Goal: Task Accomplishment & Management: Manage account settings

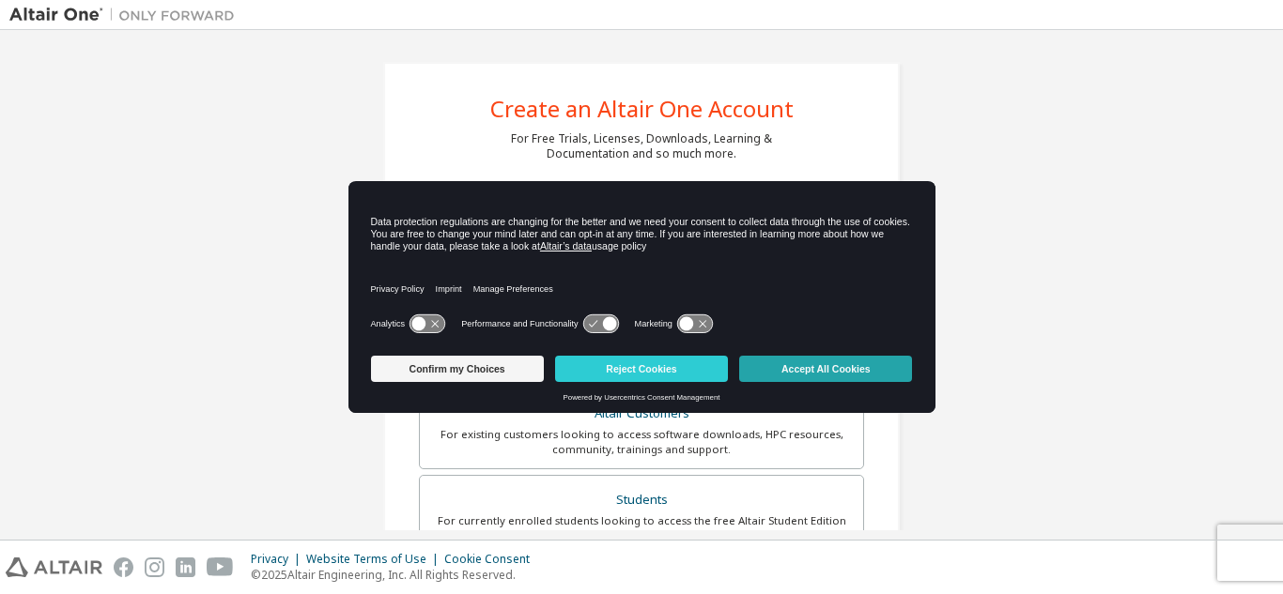
click at [794, 361] on button "Accept All Cookies" at bounding box center [825, 369] width 173 height 26
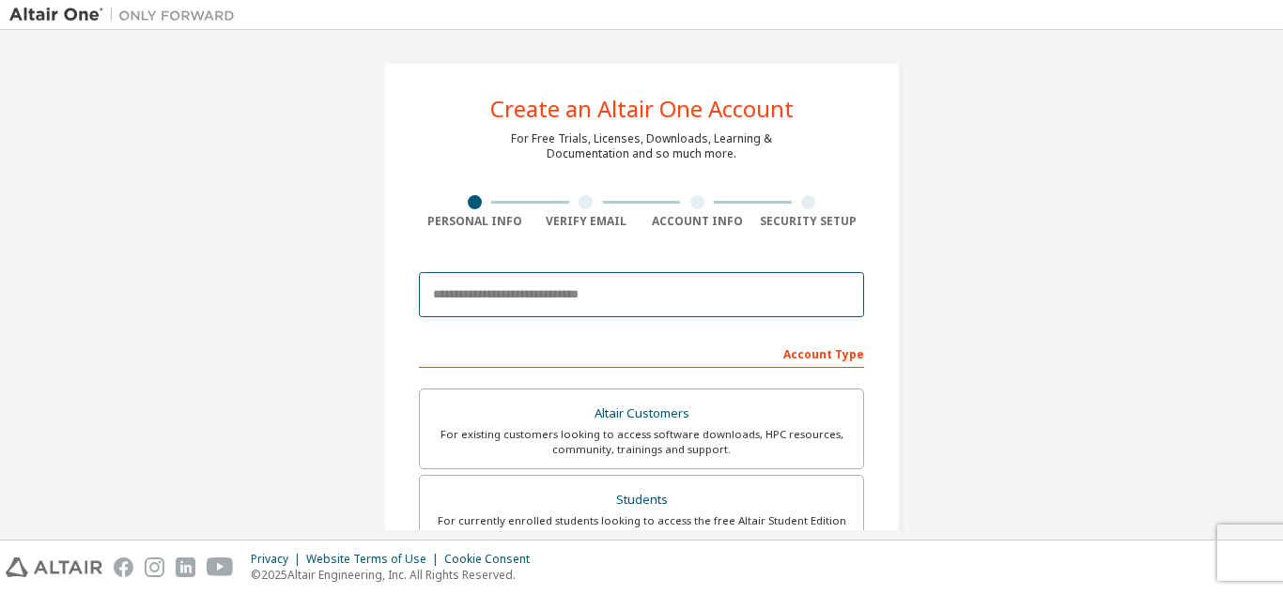
click at [500, 308] on input "email" at bounding box center [641, 294] width 445 height 45
click at [511, 299] on input "email" at bounding box center [641, 294] width 445 height 45
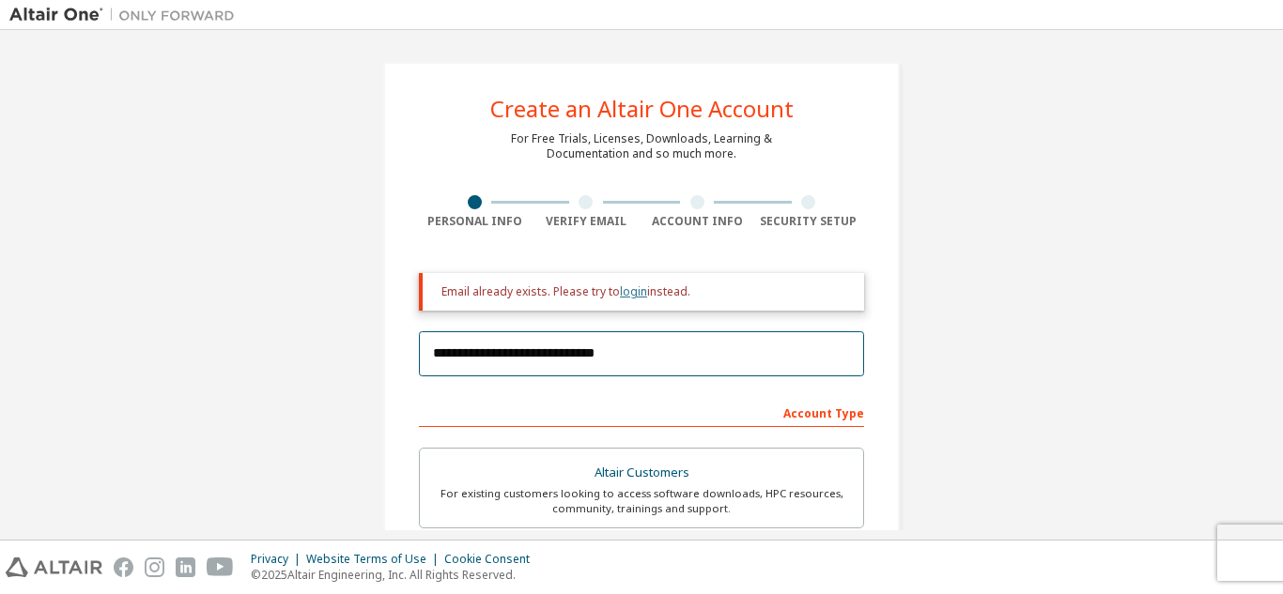
type input "**********"
click at [633, 290] on link "login" at bounding box center [633, 292] width 27 height 16
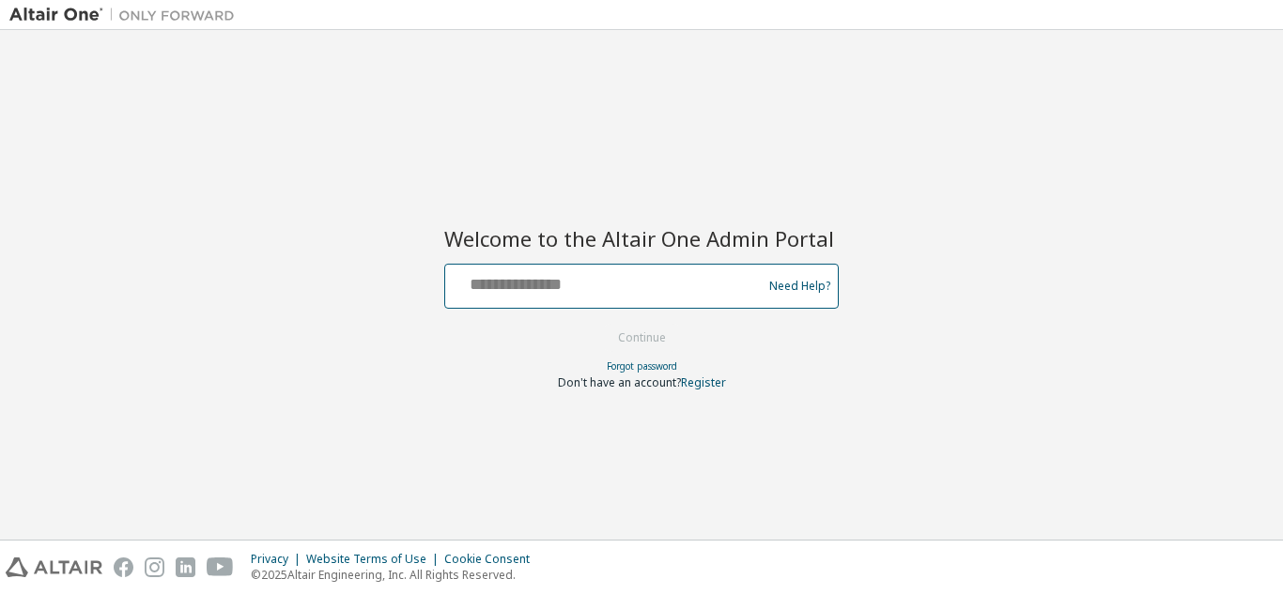
click at [590, 284] on input "text" at bounding box center [606, 282] width 307 height 27
type input "**********"
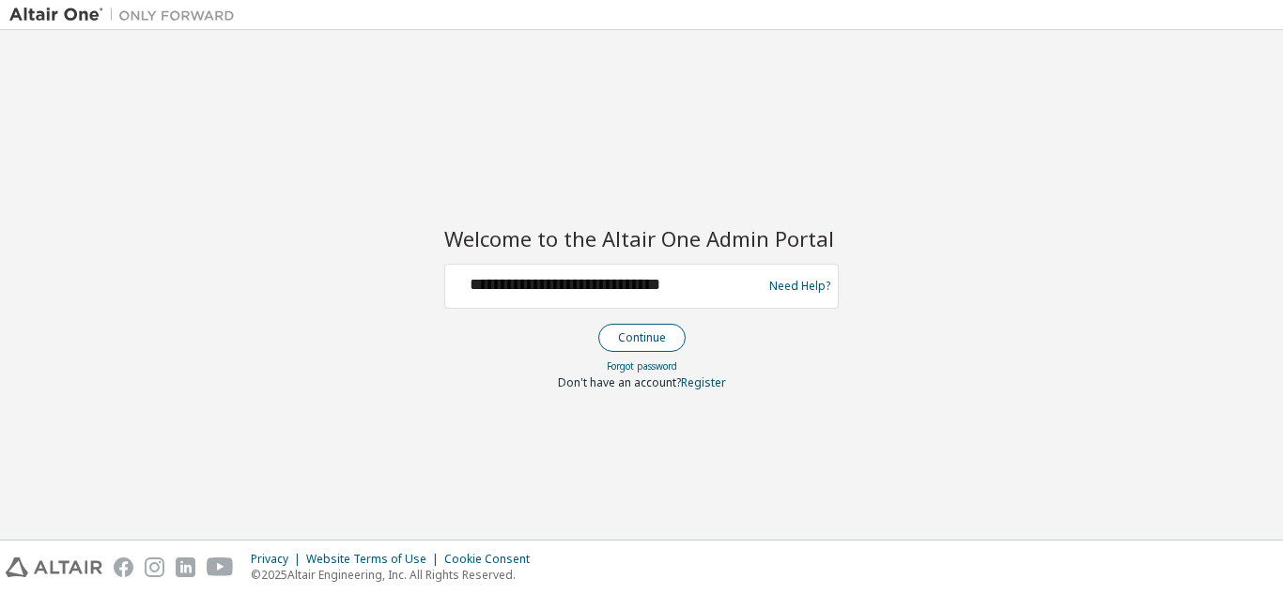
click at [643, 333] on button "Continue" at bounding box center [641, 338] width 87 height 28
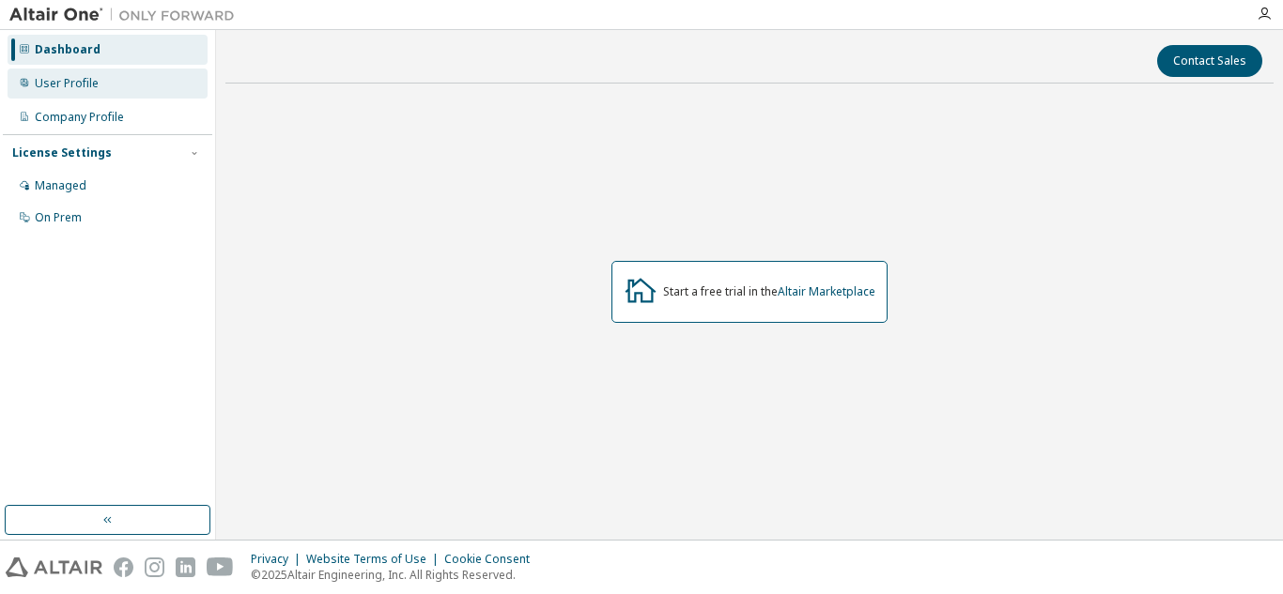
click at [79, 85] on div "User Profile" at bounding box center [67, 83] width 64 height 15
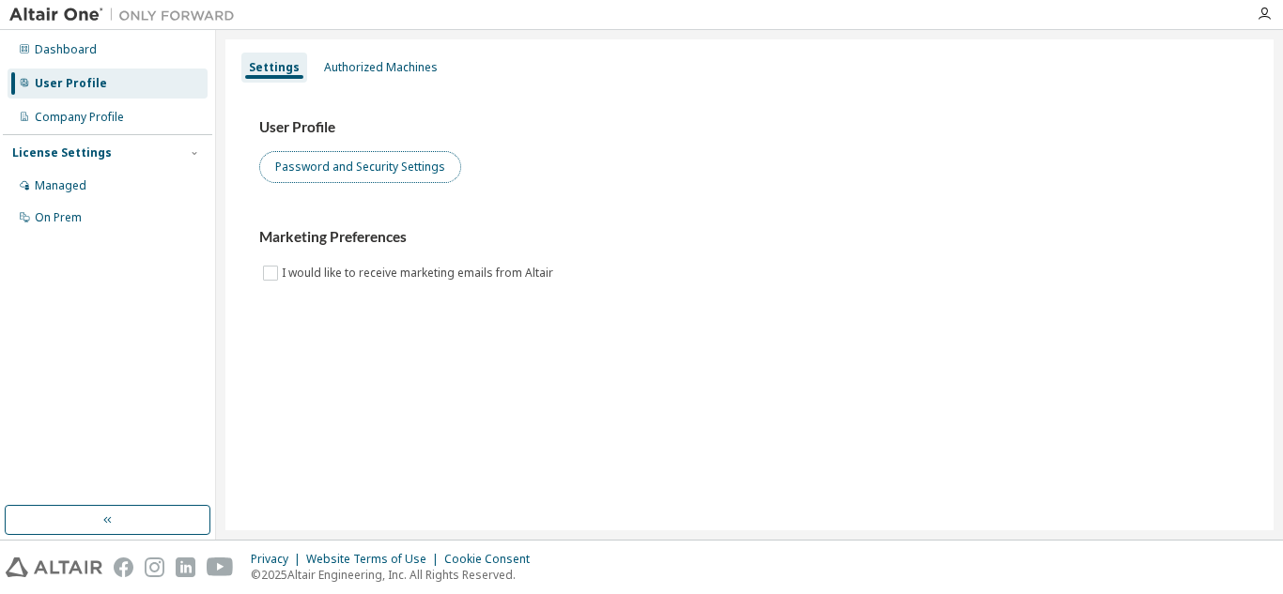
click at [310, 182] on button "Password and Security Settings" at bounding box center [360, 167] width 202 height 32
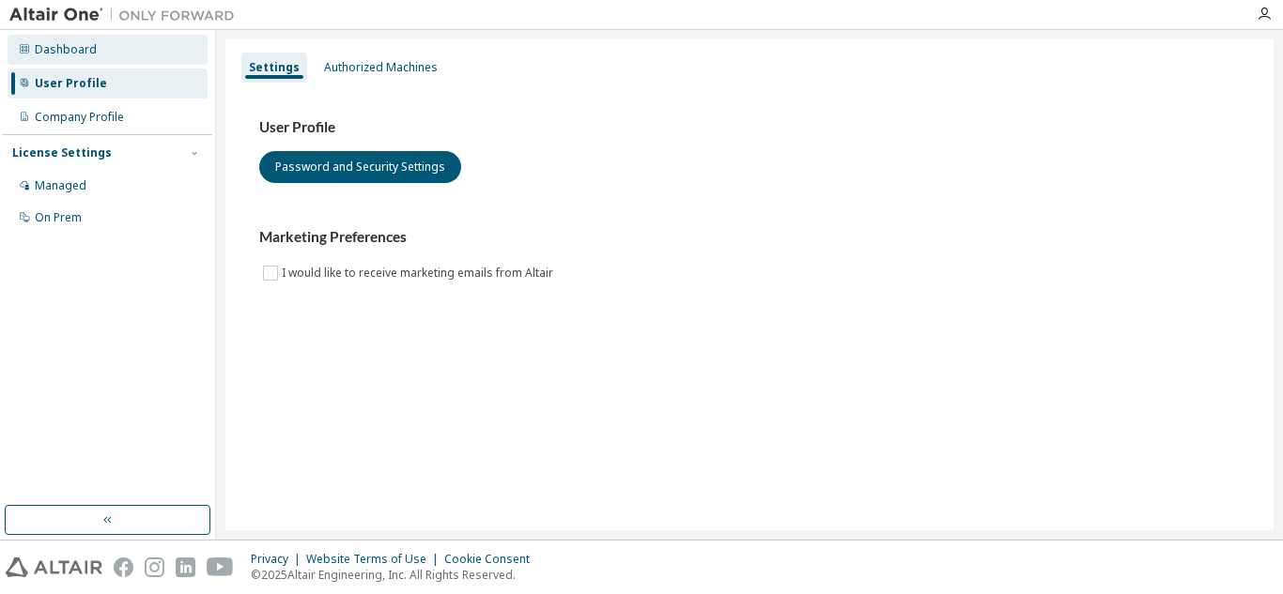
click at [113, 54] on div "Dashboard" at bounding box center [108, 50] width 200 height 30
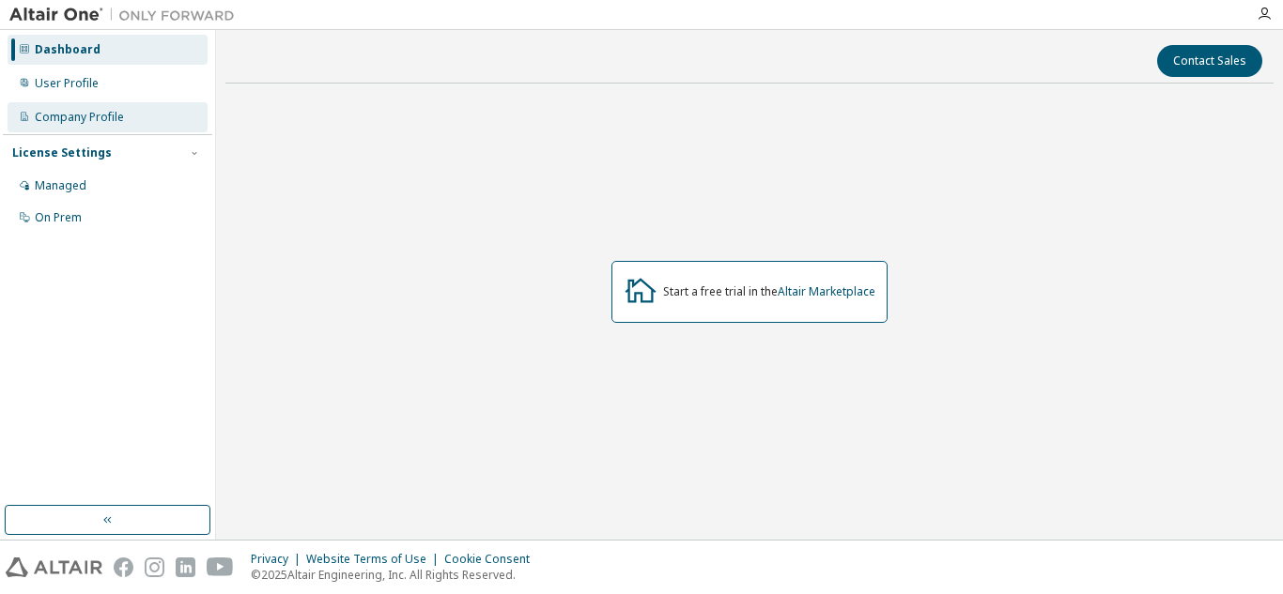
click at [133, 120] on div "Company Profile" at bounding box center [108, 117] width 200 height 30
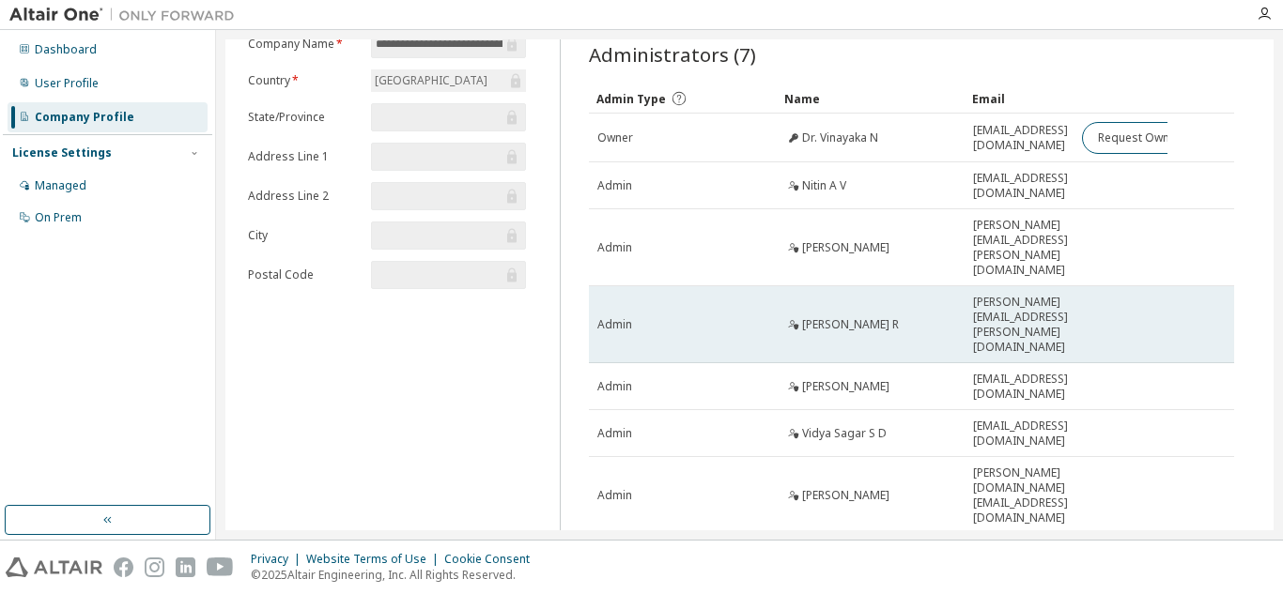
scroll to position [75, 0]
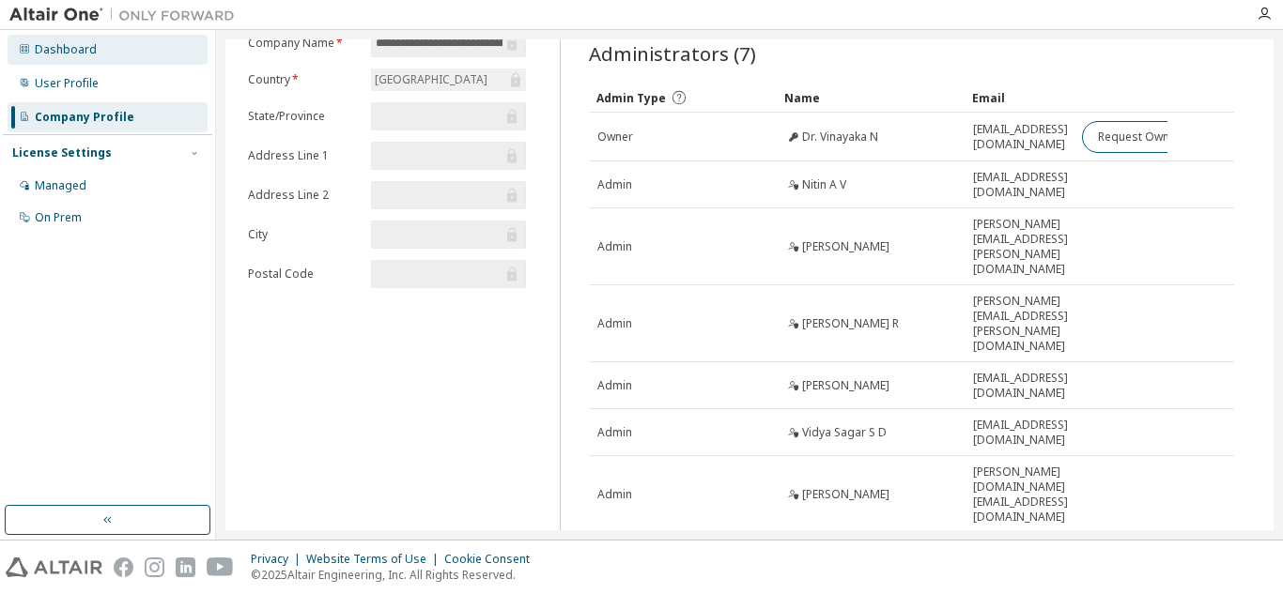
click at [107, 48] on div "Dashboard" at bounding box center [108, 50] width 200 height 30
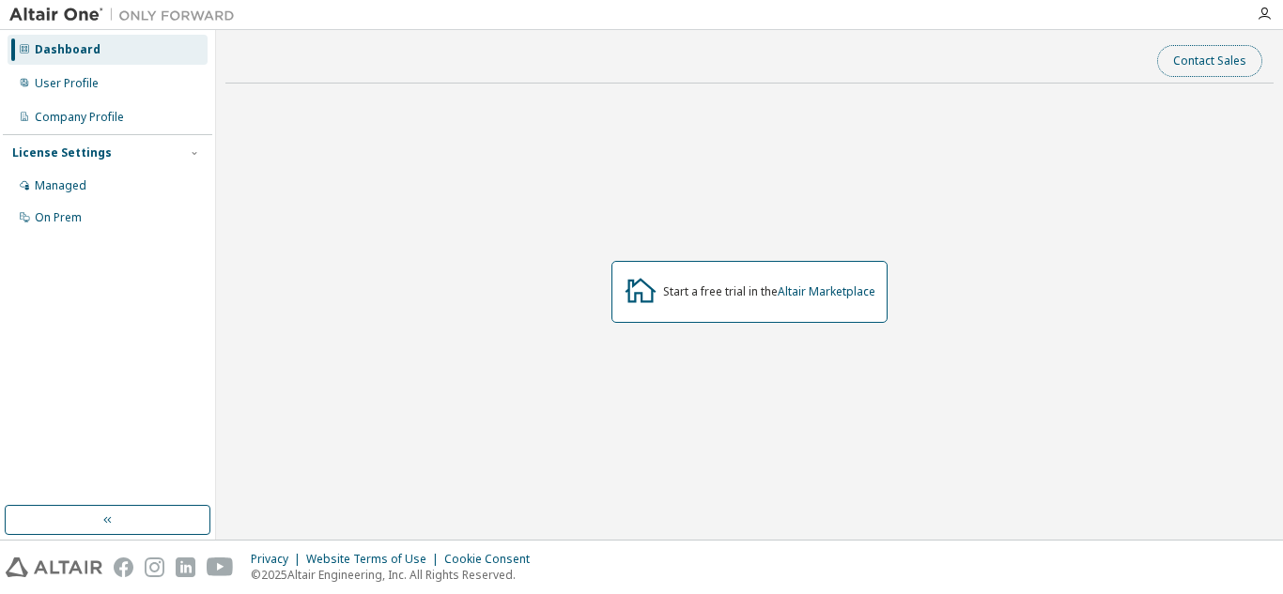
click at [1202, 52] on button "Contact Sales" at bounding box center [1209, 61] width 105 height 32
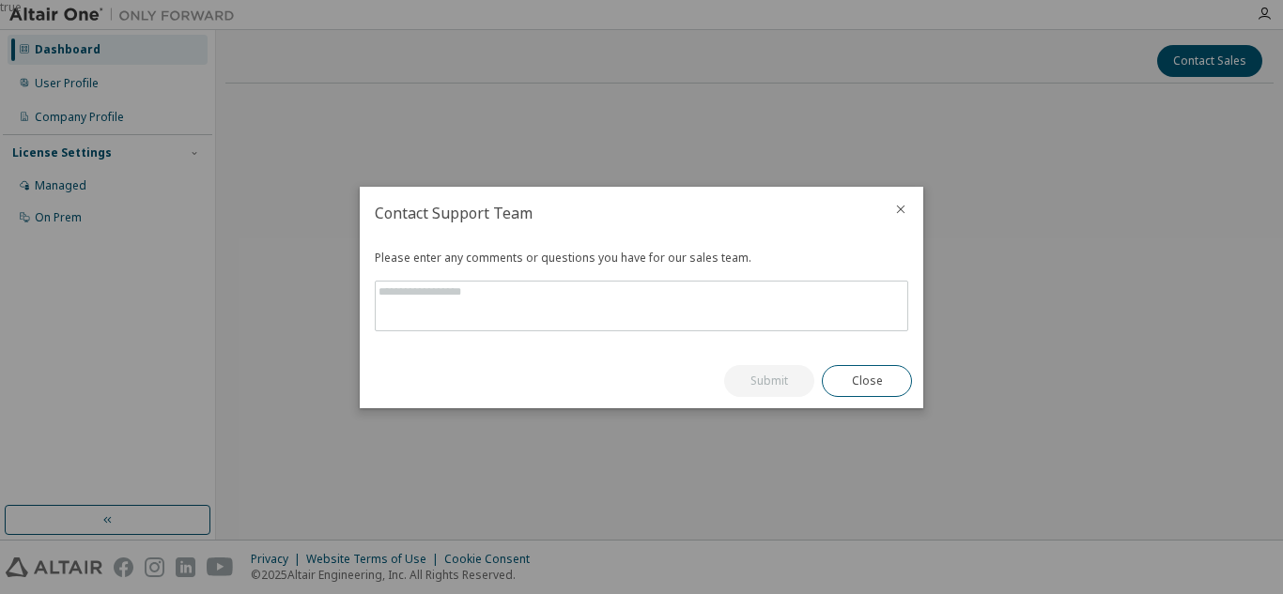
click at [901, 210] on icon "close" at bounding box center [901, 209] width 8 height 8
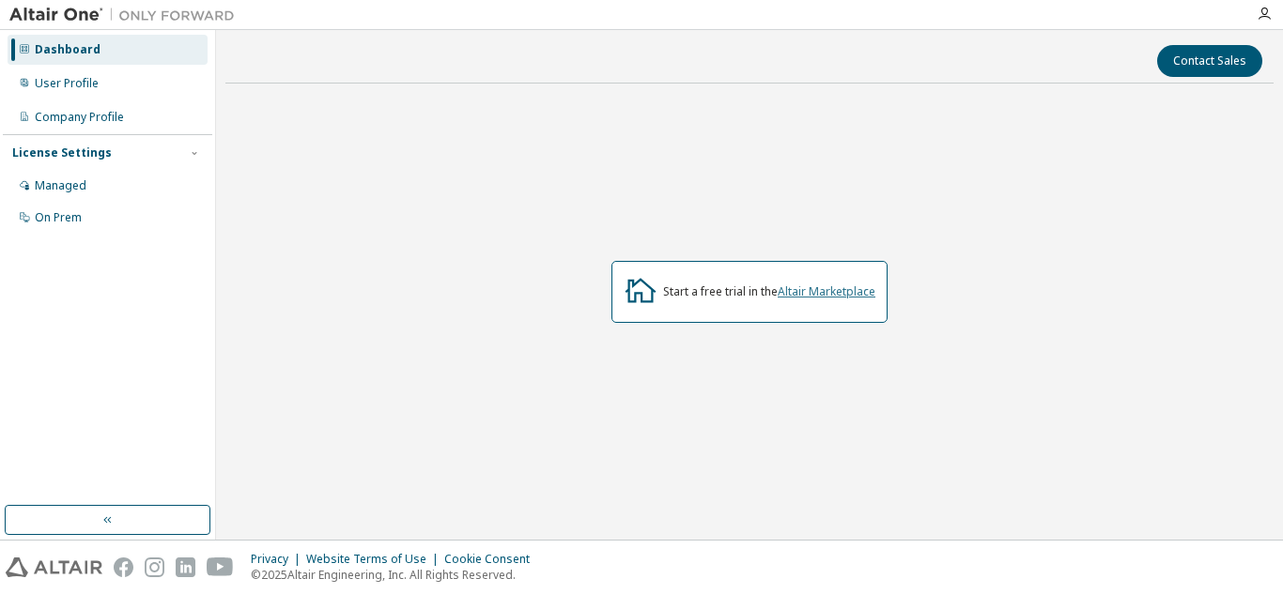
click at [823, 290] on link "Altair Marketplace" at bounding box center [826, 292] width 98 height 16
